Goal: Information Seeking & Learning: Learn about a topic

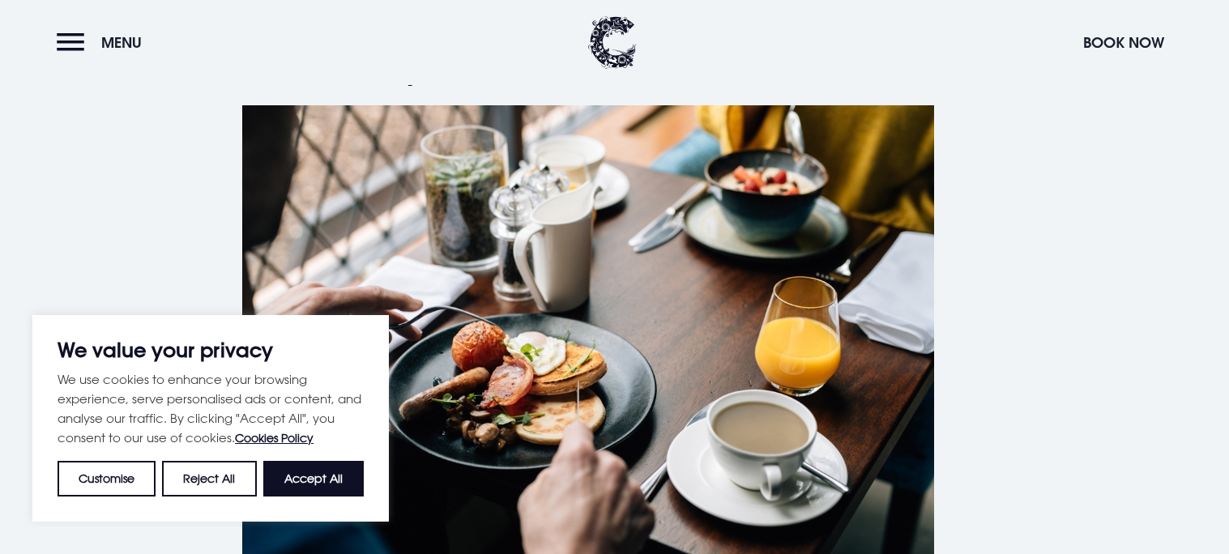
scroll to position [649, 0]
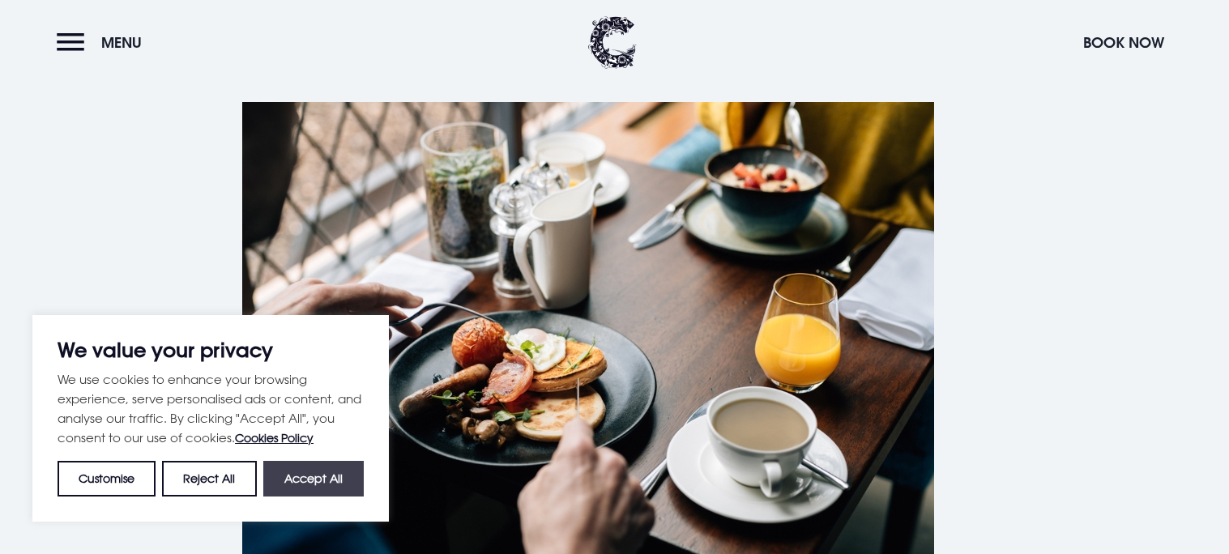
click at [324, 486] on button "Accept All" at bounding box center [313, 479] width 100 height 36
checkbox input "true"
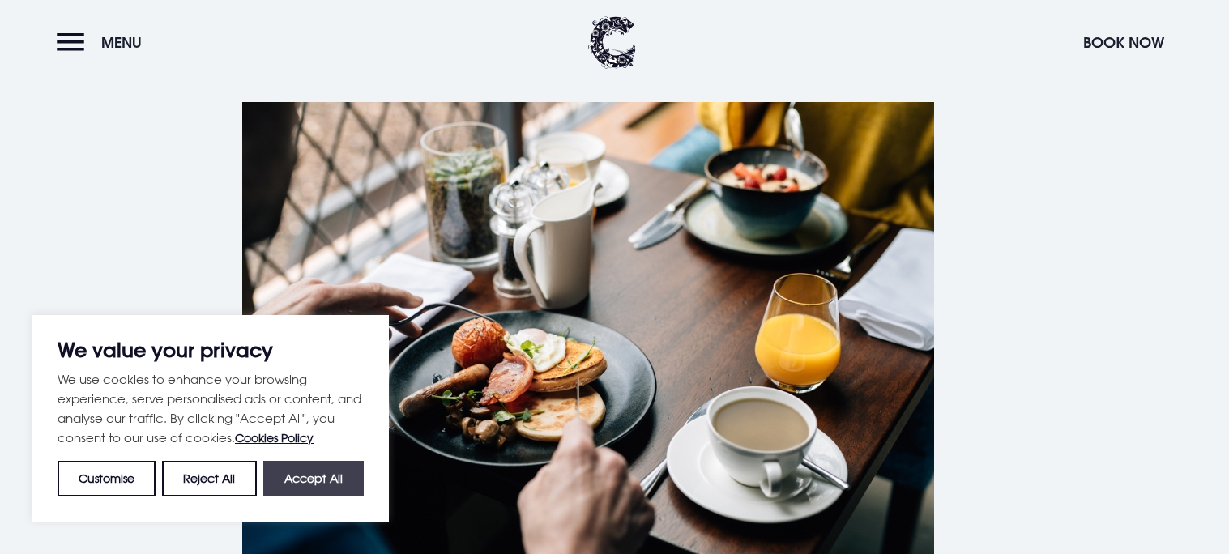
checkbox input "true"
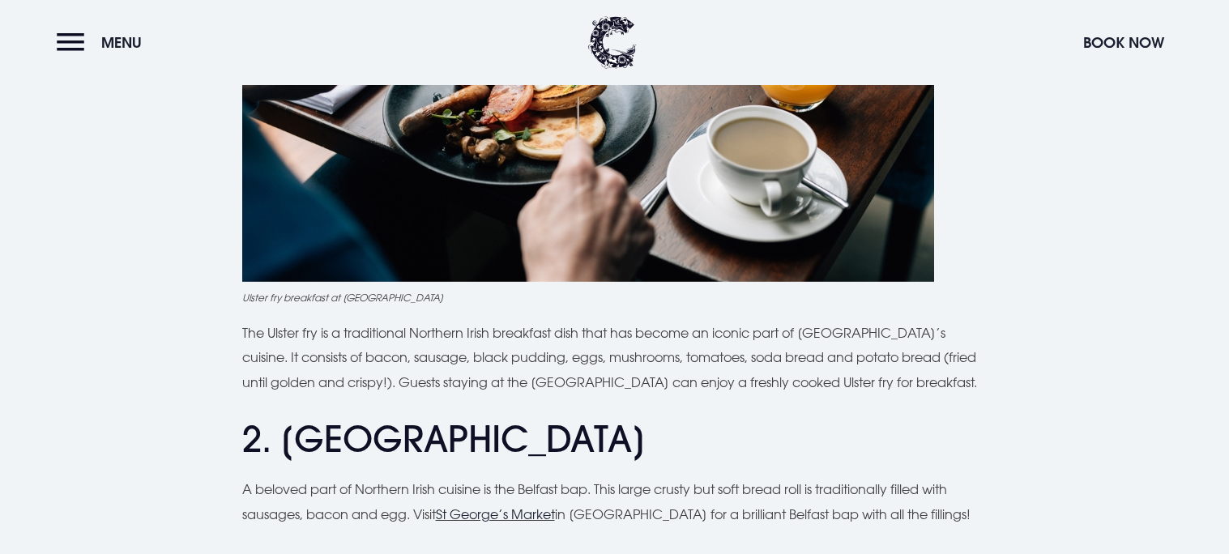
scroll to position [931, 0]
